Goal: Task Accomplishment & Management: Use online tool/utility

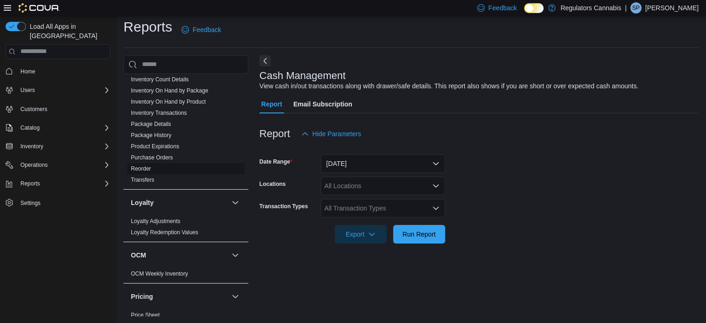
scroll to position [371, 0]
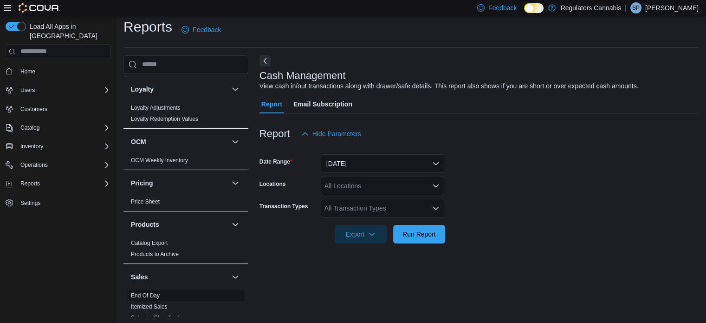
click at [149, 296] on link "End Of Day" at bounding box center [145, 295] width 29 height 6
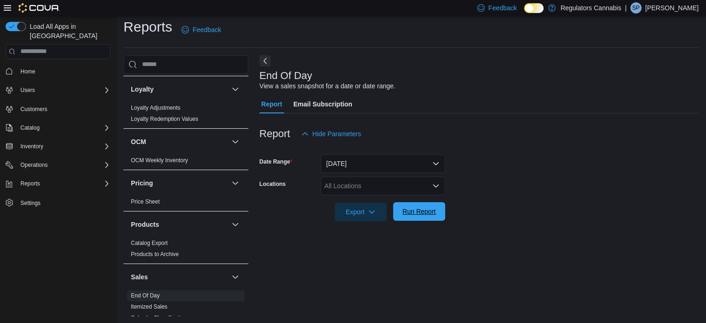
click at [413, 210] on span "Run Report" at bounding box center [418, 211] width 33 height 9
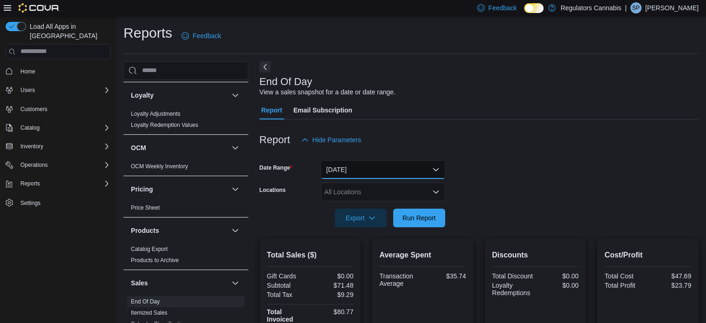
click at [404, 170] on button "[DATE]" at bounding box center [383, 169] width 124 height 19
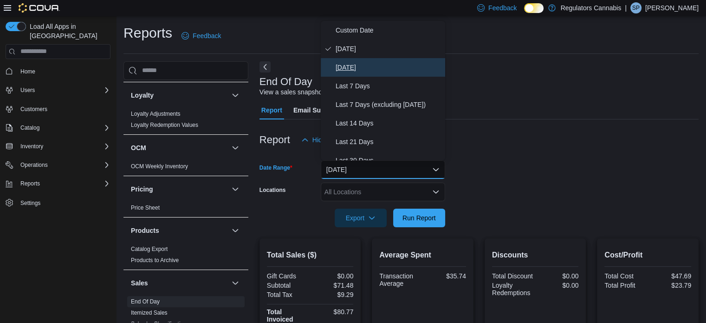
click at [362, 68] on span "[DATE]" at bounding box center [389, 67] width 106 height 11
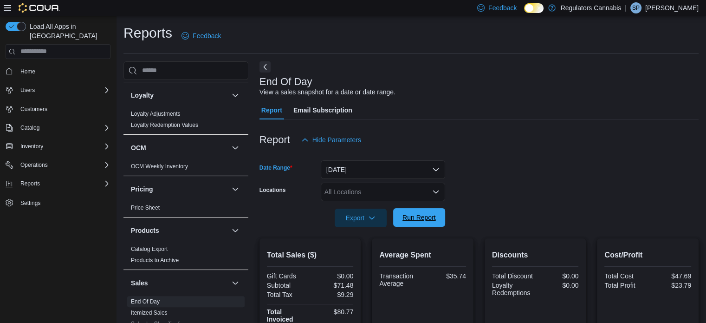
click at [413, 220] on span "Run Report" at bounding box center [418, 217] width 33 height 9
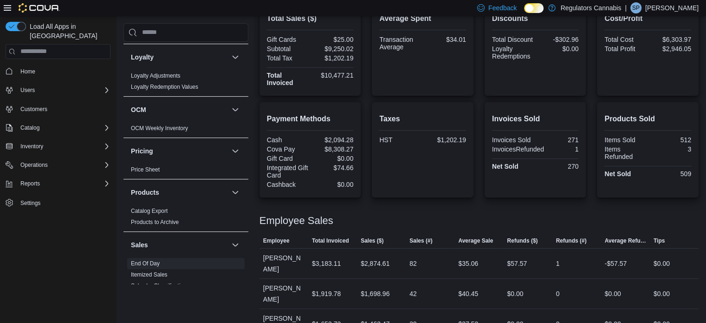
scroll to position [75, 0]
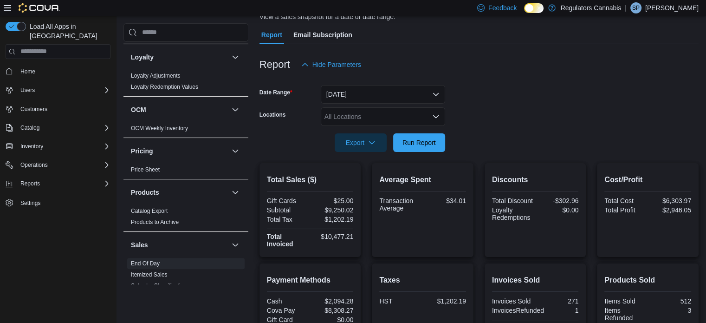
click at [404, 115] on div "All Locations" at bounding box center [383, 116] width 124 height 19
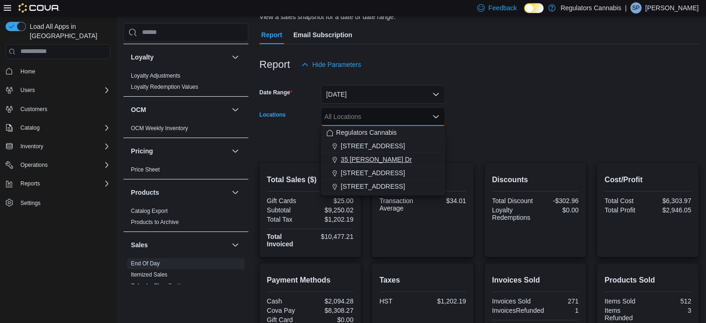
click at [374, 158] on span "35 [PERSON_NAME] Dr" at bounding box center [376, 159] width 71 height 9
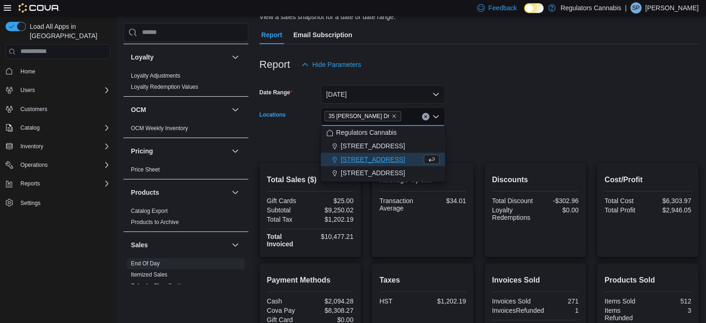
click at [512, 137] on form "Date Range [DATE] Locations [STREET_ADDRESS][PERSON_NAME] [PERSON_NAME] box. Se…" at bounding box center [478, 113] width 439 height 78
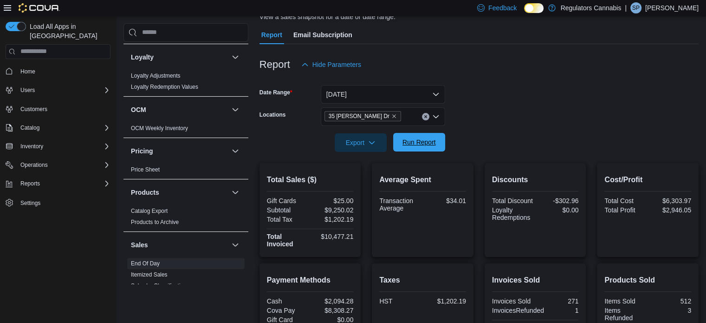
click at [423, 144] on span "Run Report" at bounding box center [418, 141] width 33 height 9
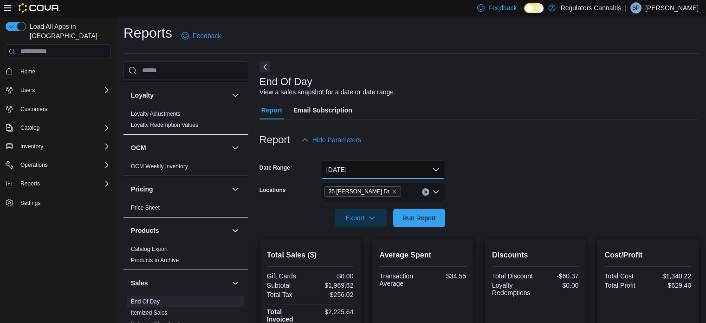
click at [442, 166] on button "[DATE]" at bounding box center [383, 169] width 124 height 19
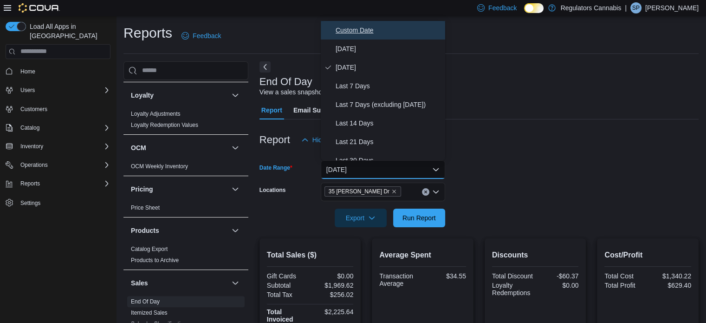
click at [355, 29] on span "Custom Date" at bounding box center [389, 30] width 106 height 11
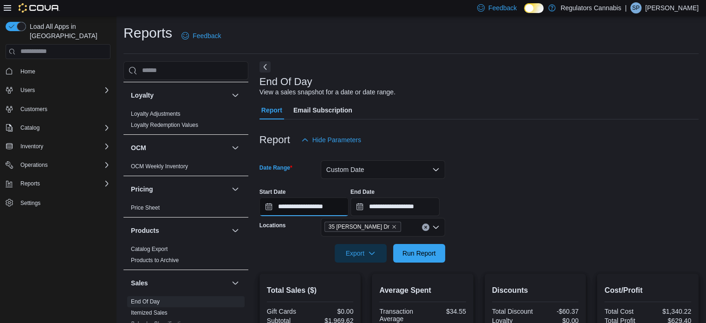
click at [312, 207] on input "**********" at bounding box center [303, 206] width 89 height 19
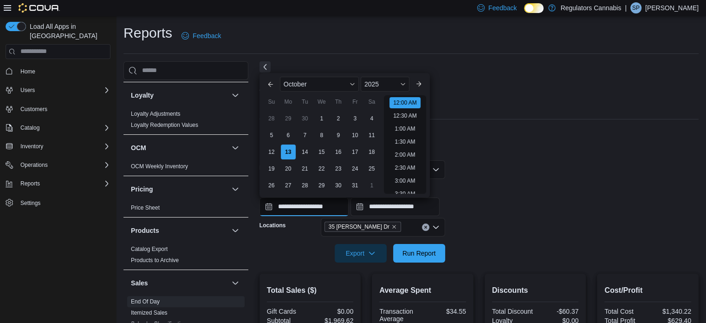
scroll to position [29, 0]
click at [368, 136] on div "11" at bounding box center [371, 135] width 16 height 16
type input "**********"
click at [371, 136] on div "11" at bounding box center [371, 135] width 16 height 16
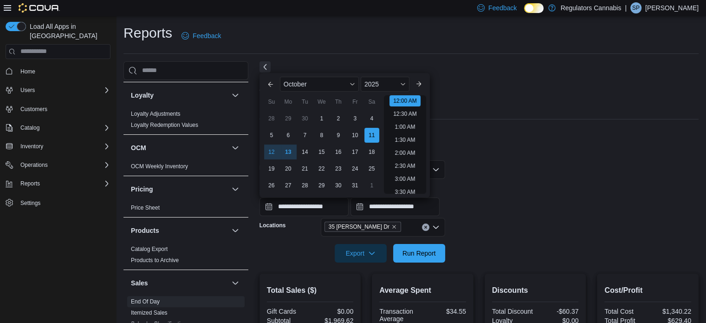
click at [478, 230] on form "**********" at bounding box center [478, 205] width 439 height 113
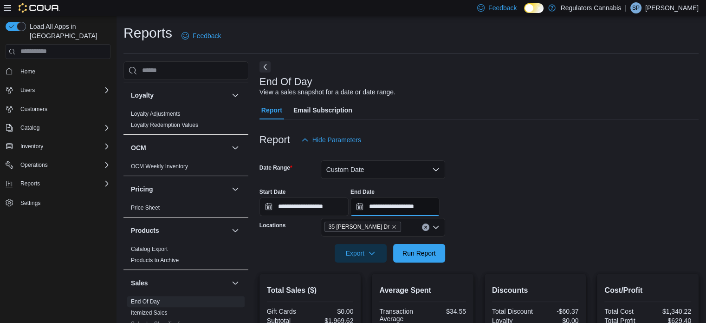
click at [416, 206] on input "**********" at bounding box center [394, 206] width 89 height 19
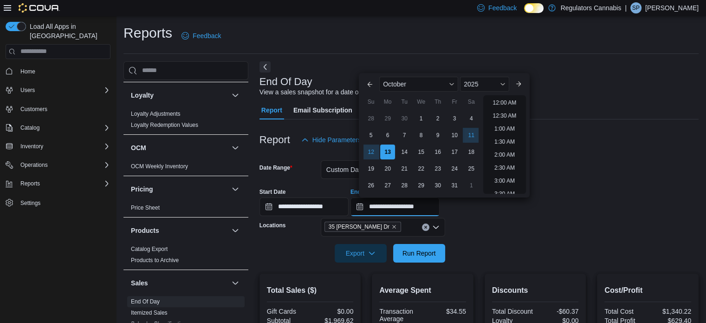
scroll to position [527, 0]
click at [469, 132] on div "11" at bounding box center [471, 135] width 16 height 16
type input "**********"
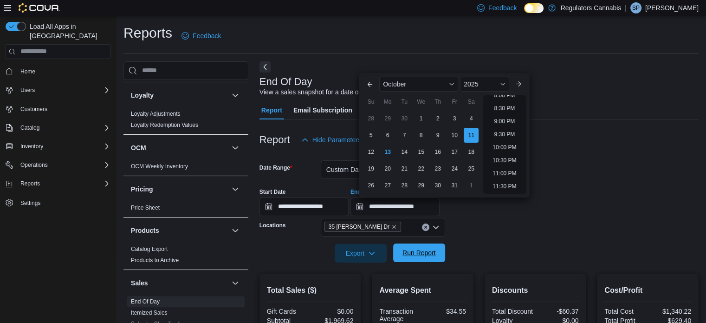
click at [427, 251] on span "Run Report" at bounding box center [418, 252] width 33 height 9
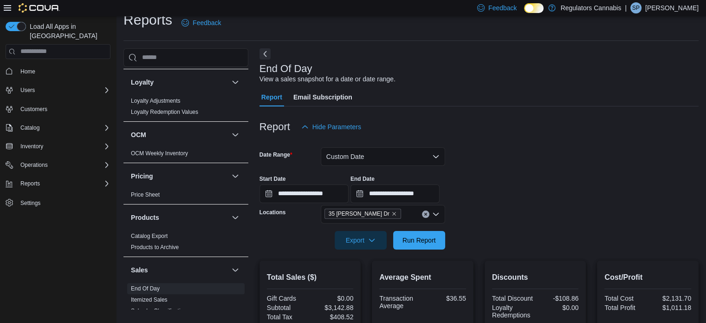
scroll to position [12, 0]
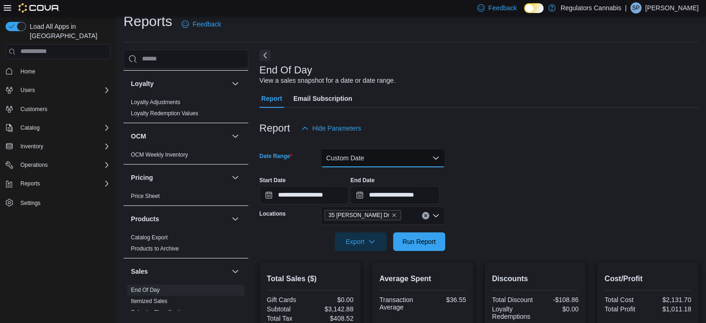
click at [378, 156] on button "Custom Date" at bounding box center [383, 158] width 124 height 19
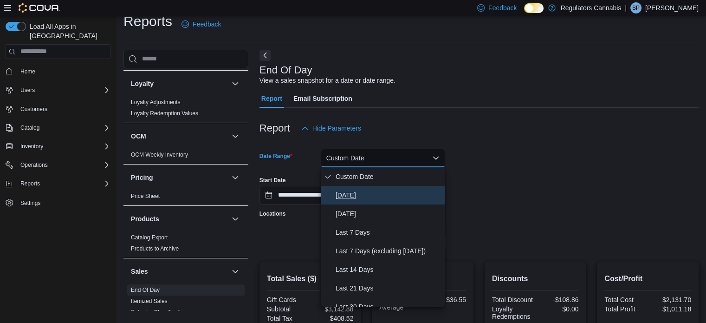
click at [354, 188] on button "[DATE]" at bounding box center [383, 195] width 124 height 19
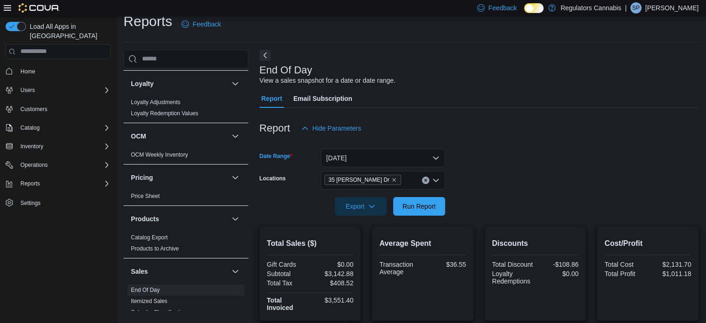
click at [426, 181] on icon "Clear input" at bounding box center [425, 180] width 2 height 2
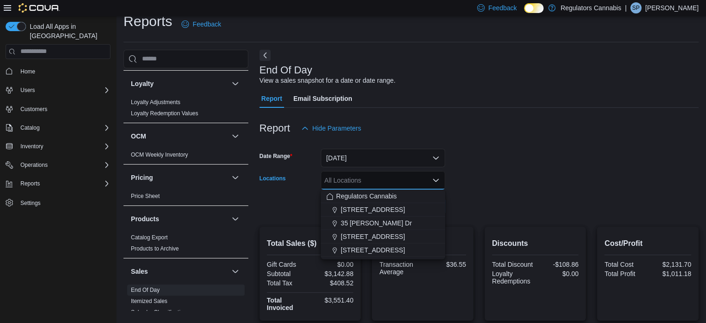
click at [523, 191] on div at bounding box center [478, 192] width 439 height 7
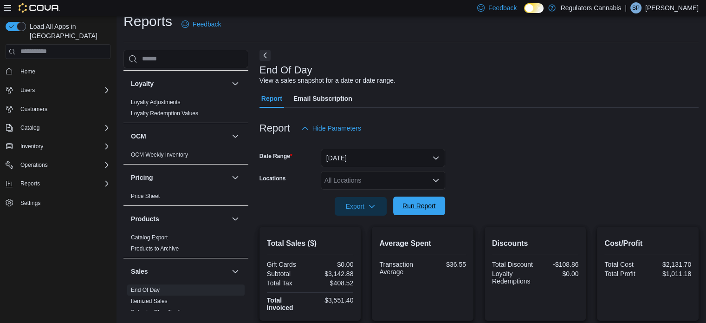
click at [433, 204] on span "Run Report" at bounding box center [418, 205] width 33 height 9
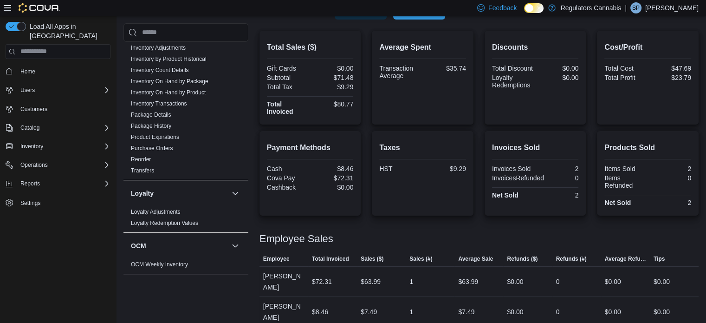
scroll to position [186, 0]
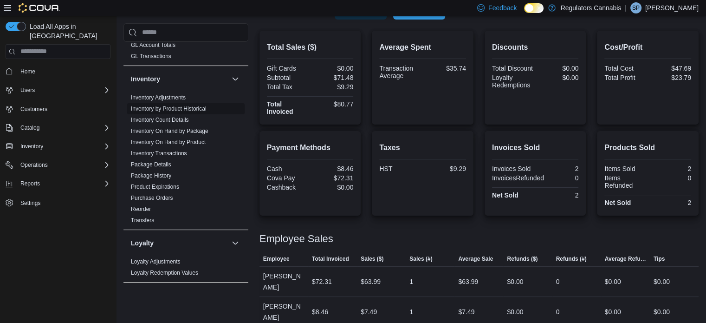
click at [196, 140] on link "Inventory On Hand by Product" at bounding box center [168, 142] width 75 height 6
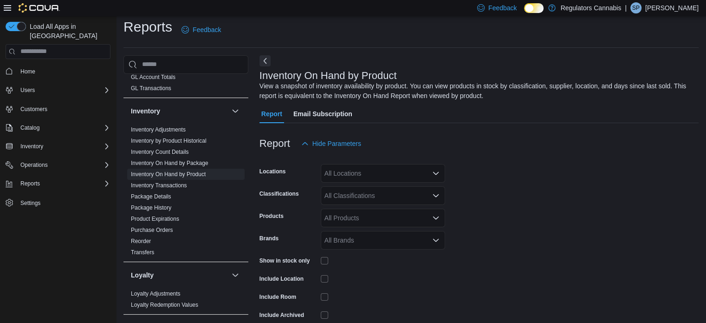
scroll to position [31, 0]
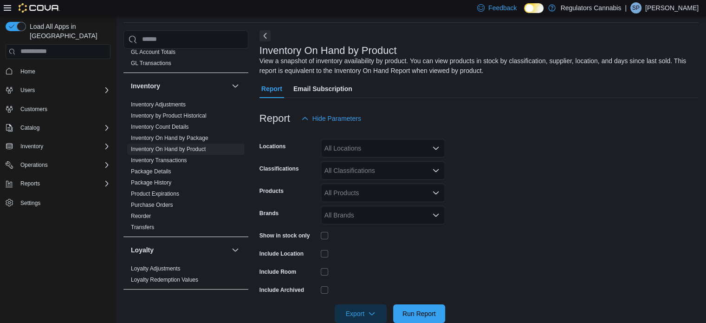
click at [381, 150] on div "All Locations" at bounding box center [383, 148] width 124 height 19
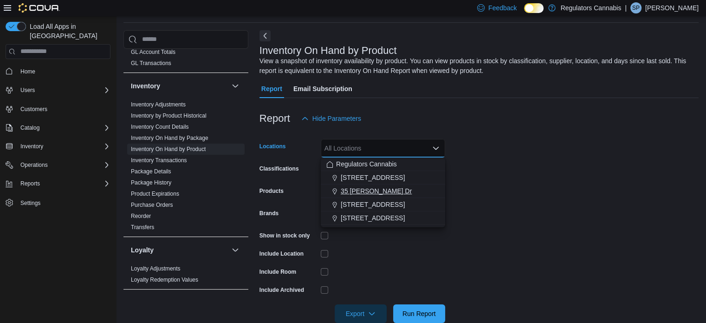
click at [368, 190] on span "35 [PERSON_NAME] Dr" at bounding box center [376, 190] width 71 height 9
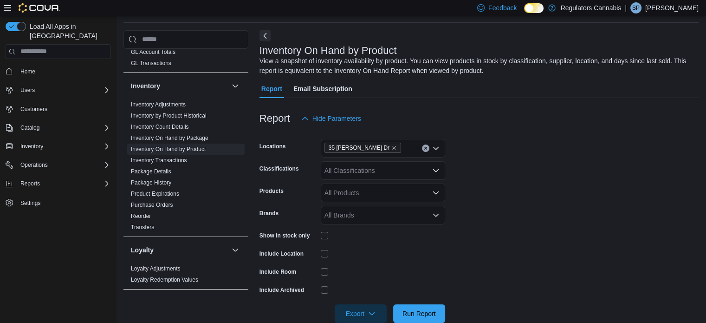
click at [491, 192] on form "Locations [STREET_ADDRESS][PERSON_NAME] Classifications All Classifications Pro…" at bounding box center [478, 225] width 439 height 195
click at [354, 168] on div "All Classifications" at bounding box center [383, 170] width 124 height 19
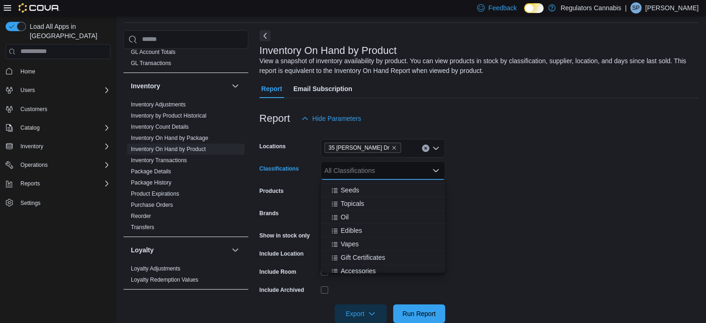
scroll to position [93, 0]
click at [355, 217] on span "Edibles" at bounding box center [351, 214] width 21 height 9
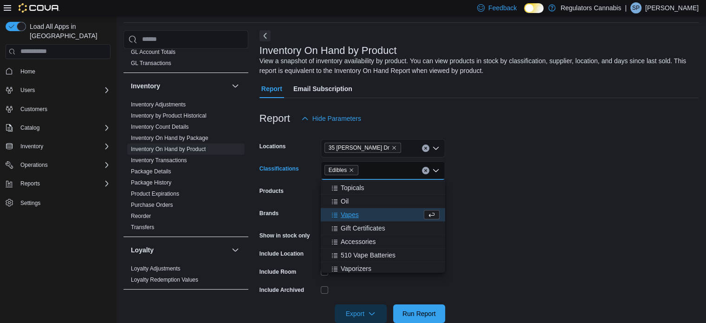
click at [571, 233] on form "Locations [STREET_ADDRESS][PERSON_NAME] Classifications Edibles Combo box. Sele…" at bounding box center [478, 225] width 439 height 195
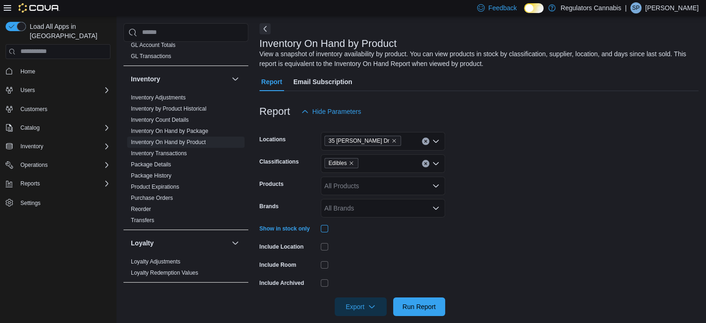
scroll to position [49, 0]
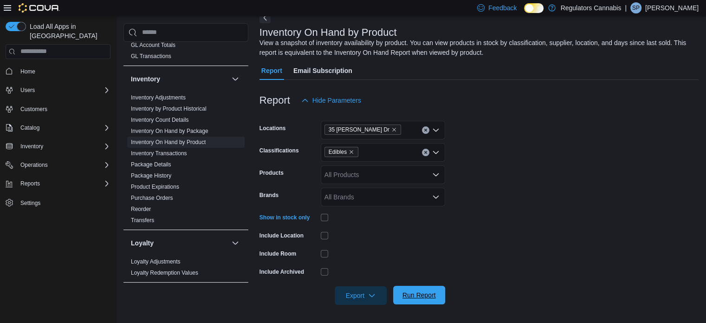
click at [408, 291] on span "Run Report" at bounding box center [418, 294] width 33 height 9
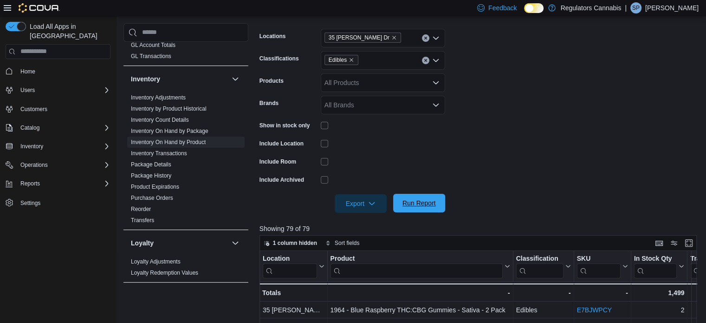
scroll to position [142, 0]
click at [351, 198] on span "Export" at bounding box center [360, 202] width 41 height 19
click at [364, 224] on span "Export to Excel" at bounding box center [362, 220] width 42 height 7
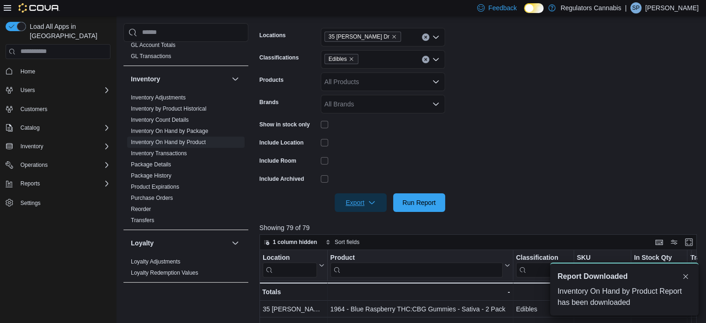
scroll to position [0, 0]
